Goal: Task Accomplishment & Management: Manage account settings

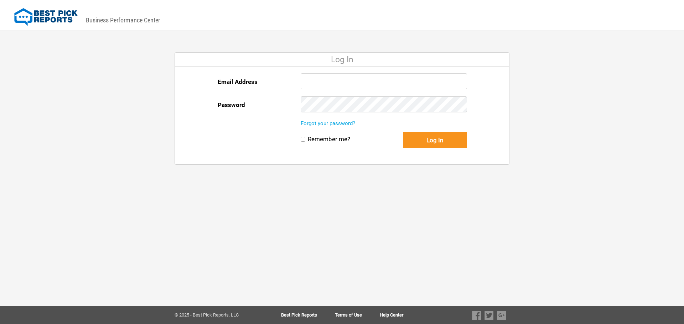
type input "expertsremodelusa@gmail.com"
click at [446, 127] on div "Forgot your password?" at bounding box center [383, 126] width 166 height 12
click at [447, 141] on button "Log In" at bounding box center [435, 140] width 64 height 16
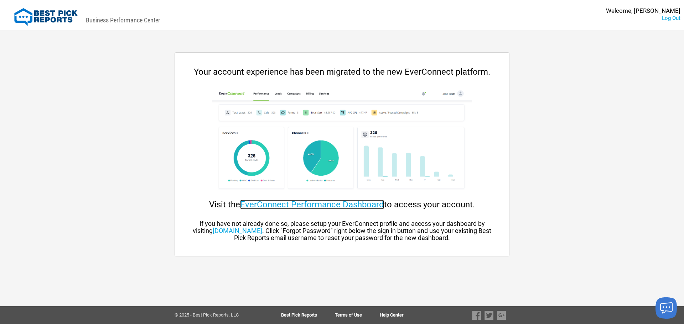
click at [308, 203] on link "EverConnect Performance Dashboard" at bounding box center [312, 205] width 144 height 10
